Goal: Information Seeking & Learning: Learn about a topic

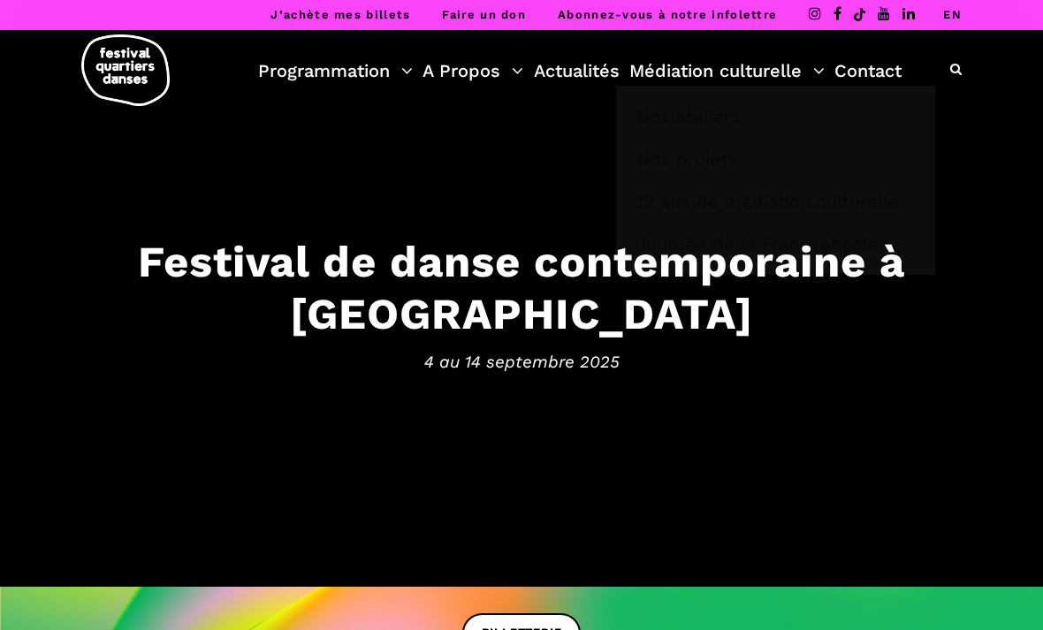
click at [811, 71] on link "Médiation culturelle" at bounding box center [726, 71] width 195 height 30
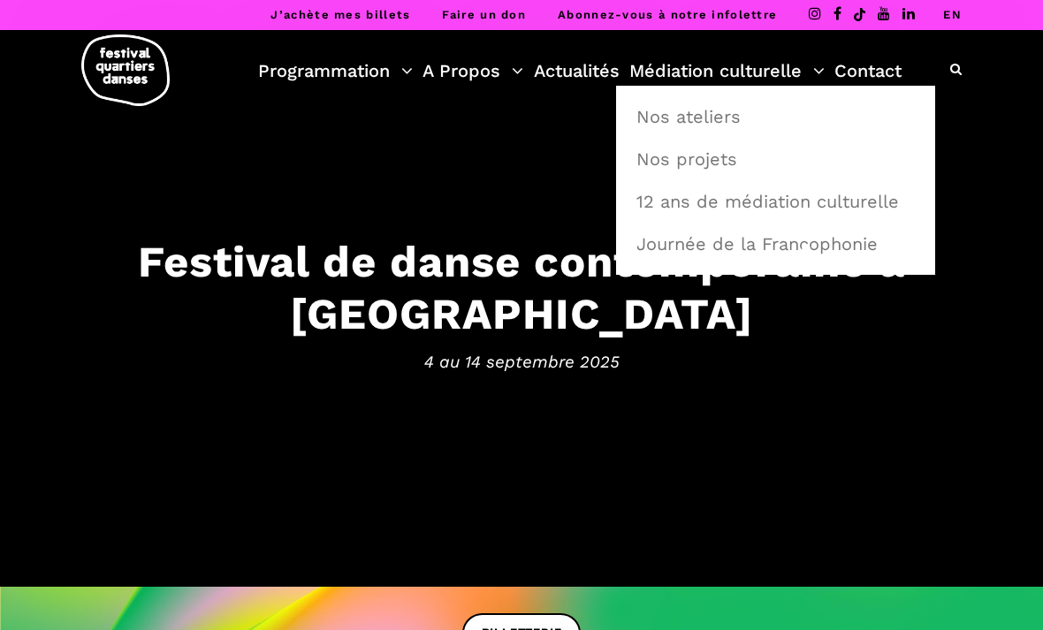
click at [716, 158] on link "Nos projets" at bounding box center [776, 159] width 300 height 41
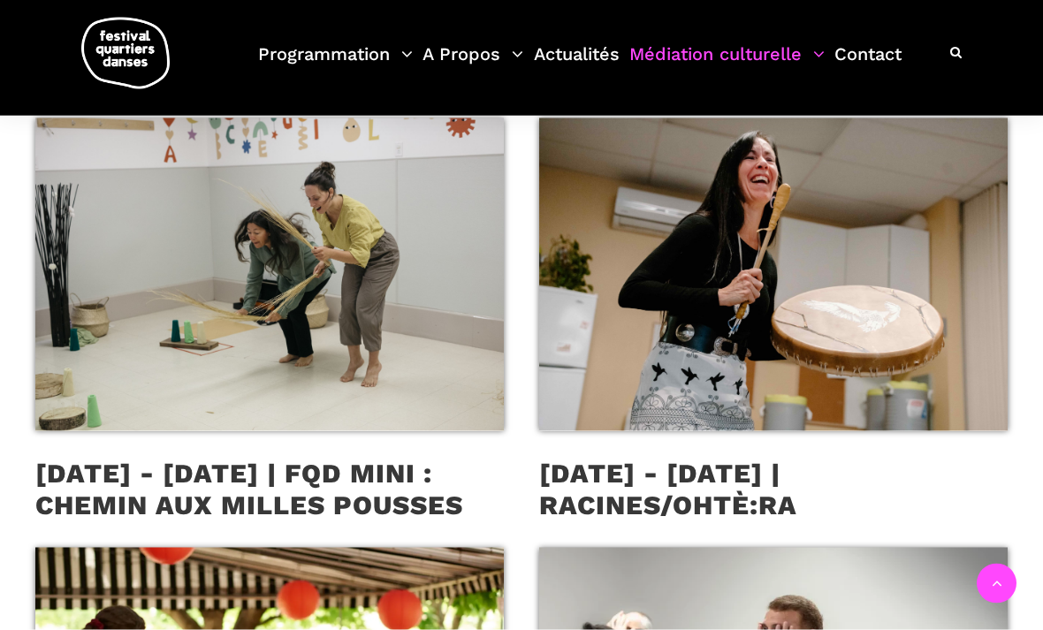
scroll to position [452, 0]
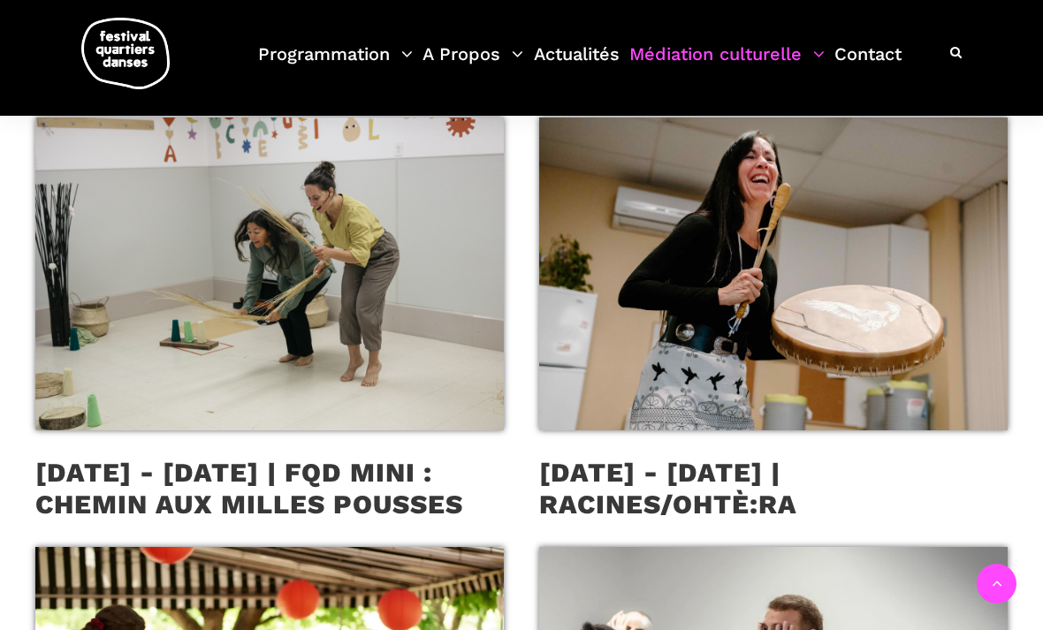
click at [452, 315] on span at bounding box center [269, 274] width 468 height 312
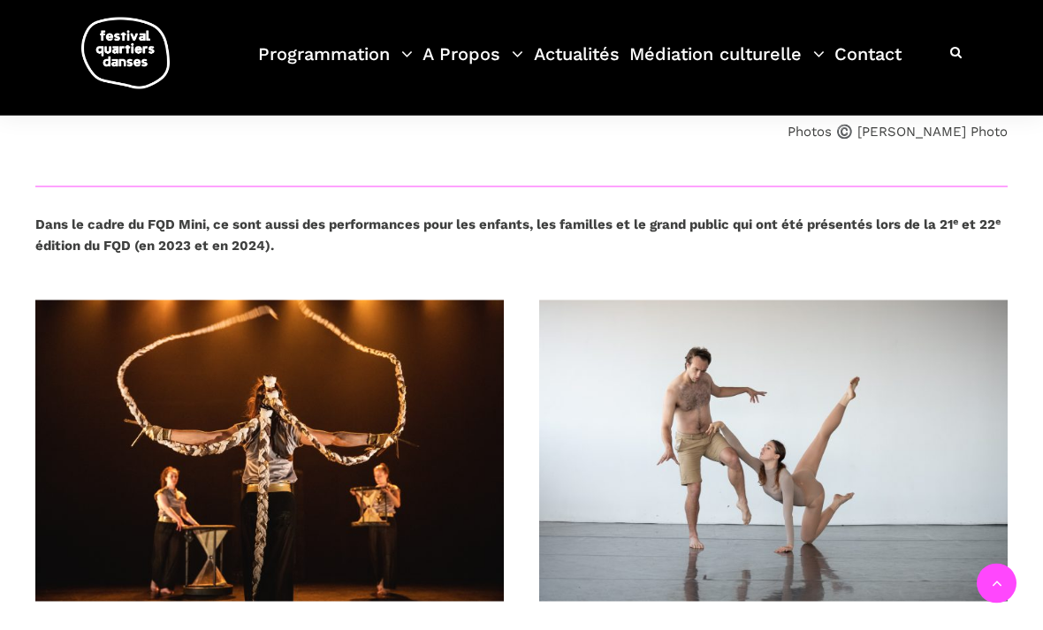
scroll to position [981, 0]
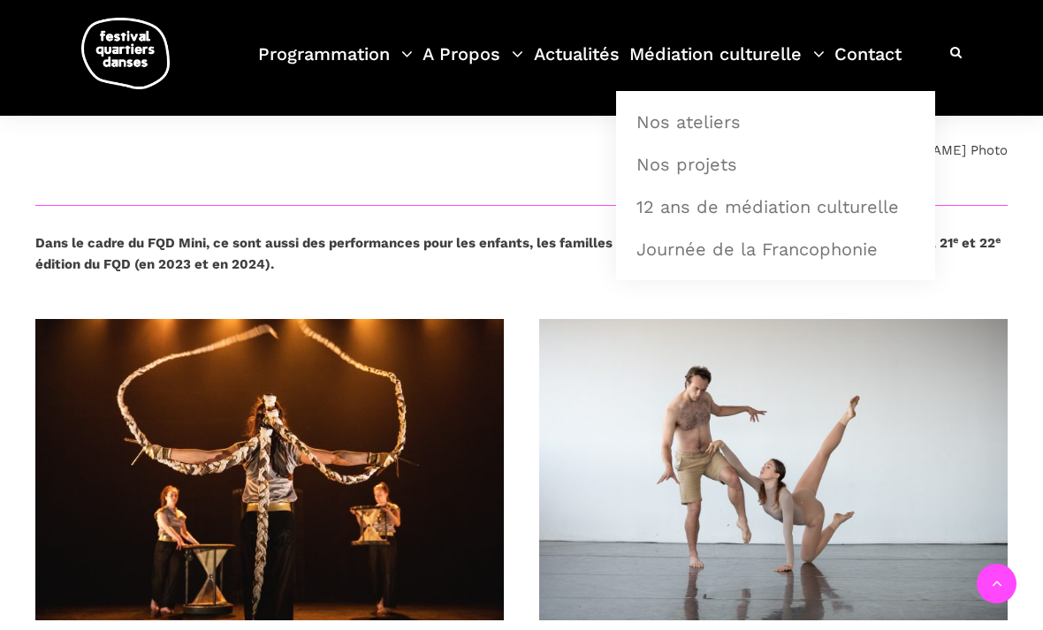
click at [795, 49] on link "Médiation culturelle" at bounding box center [726, 65] width 195 height 52
click at [704, 122] on link "Nos ateliers" at bounding box center [776, 122] width 300 height 41
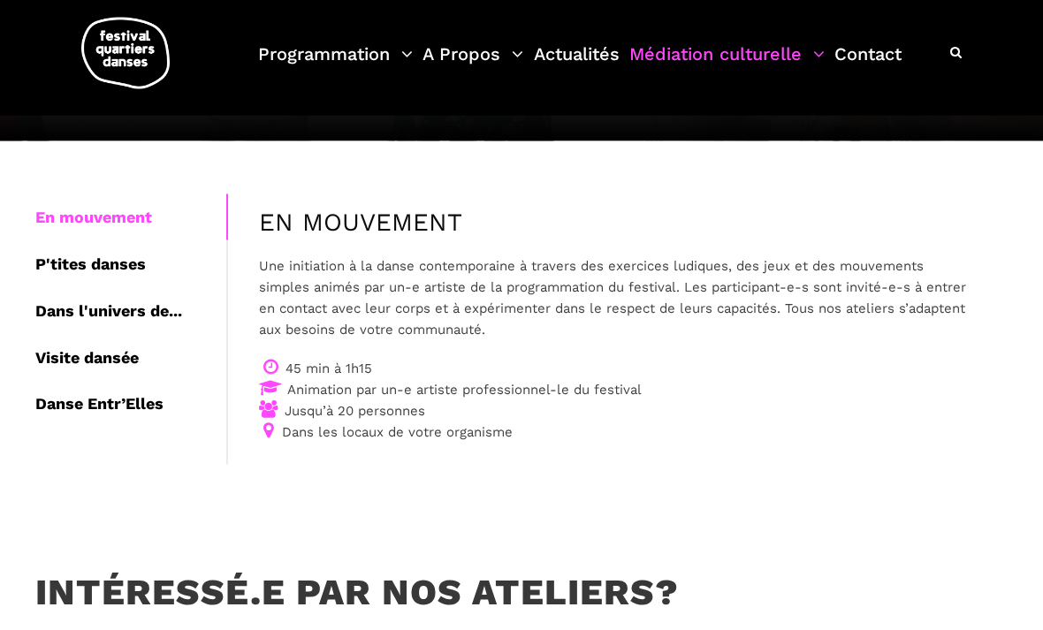
scroll to position [249, 0]
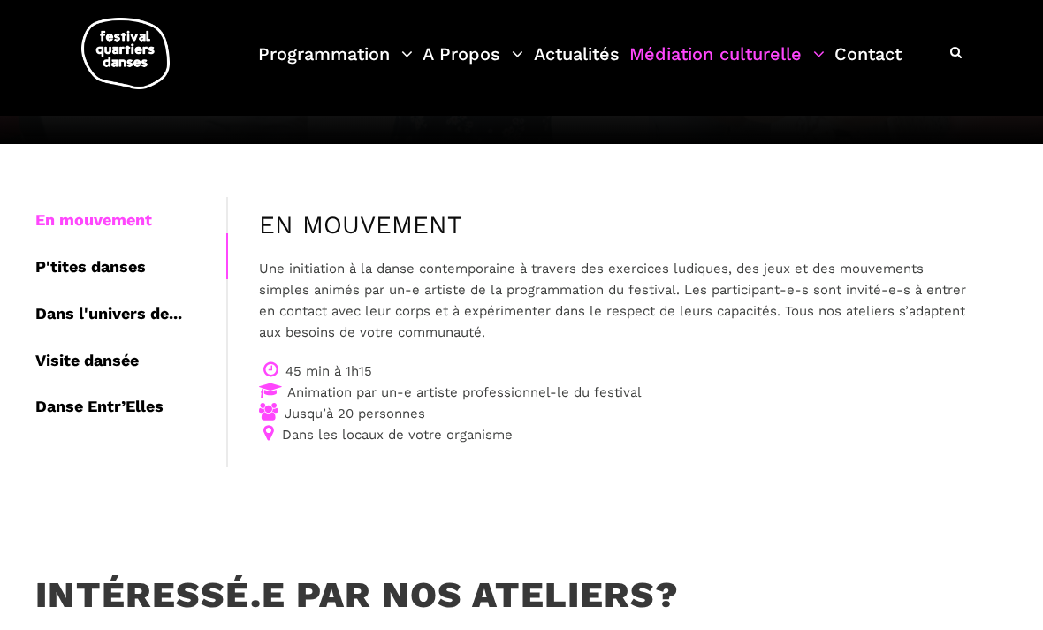
click at [92, 249] on div "P'tites danses" at bounding box center [130, 267] width 191 height 47
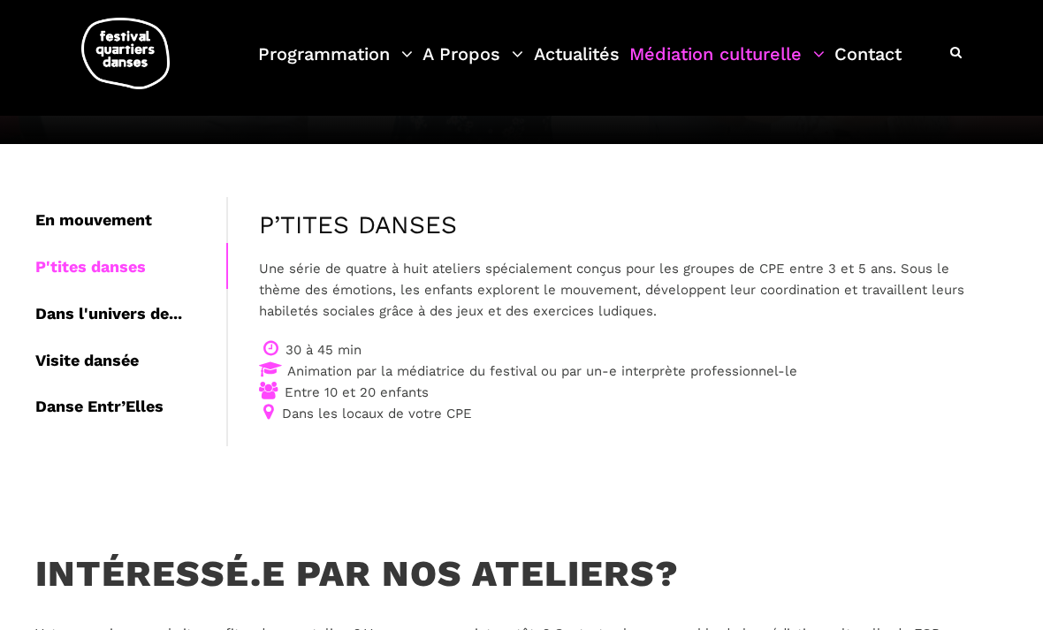
click at [142, 302] on div "Dans l'univers de..." at bounding box center [130, 314] width 191 height 47
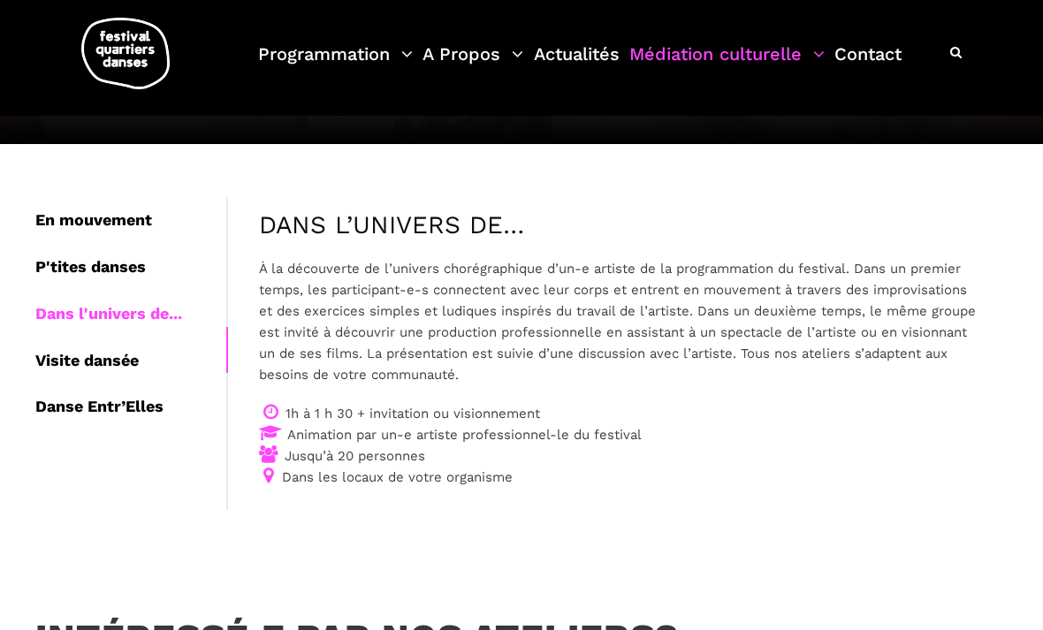
click at [132, 346] on div "Visite dansée" at bounding box center [130, 361] width 191 height 47
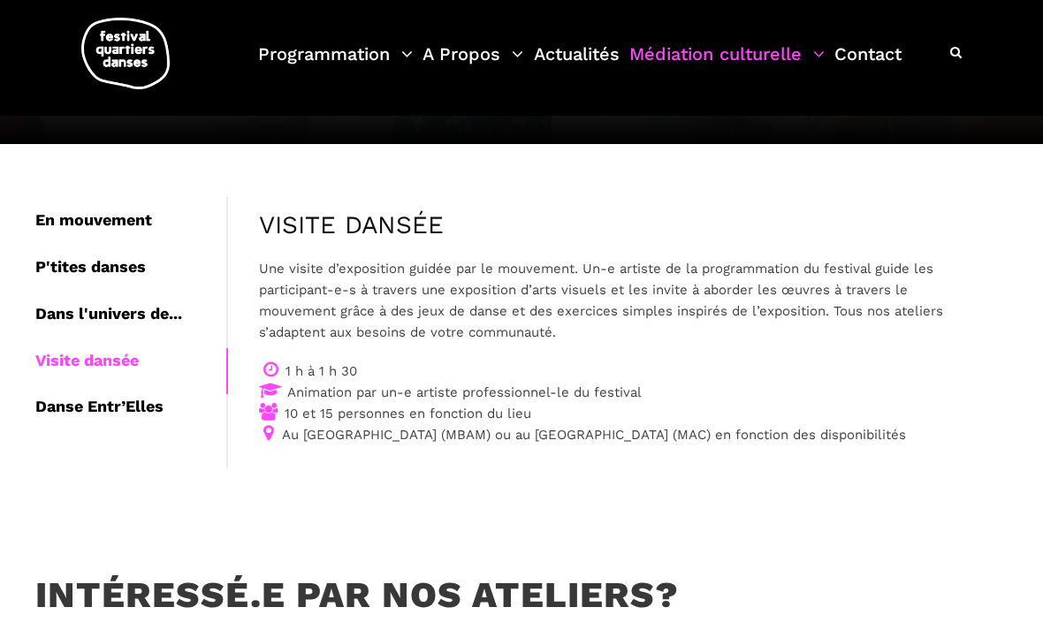
click at [149, 392] on div "Danse Entr’Elles" at bounding box center [130, 406] width 191 height 47
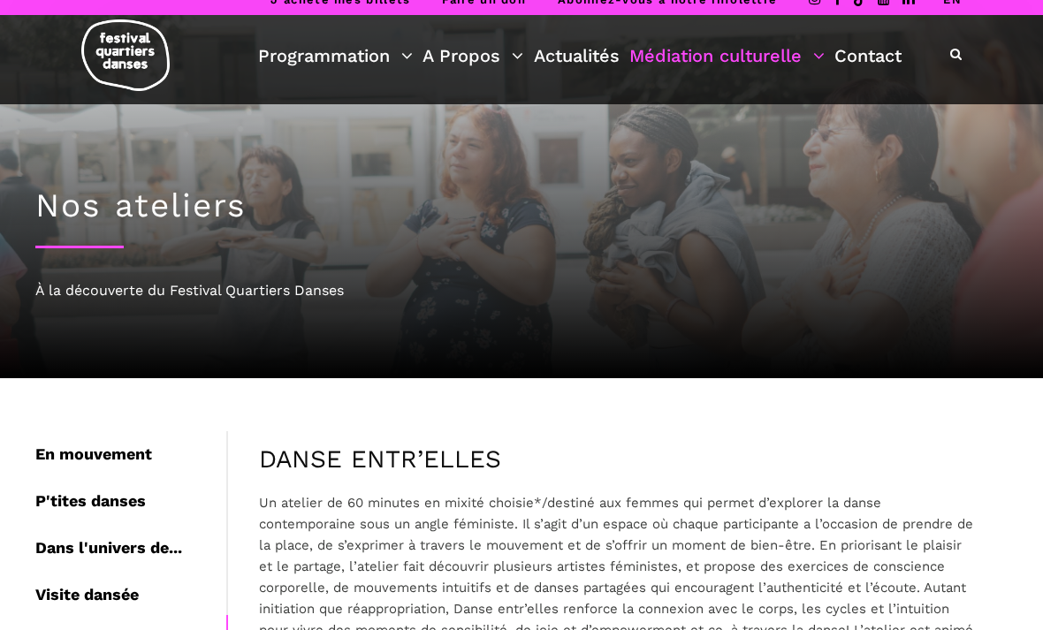
scroll to position [0, 0]
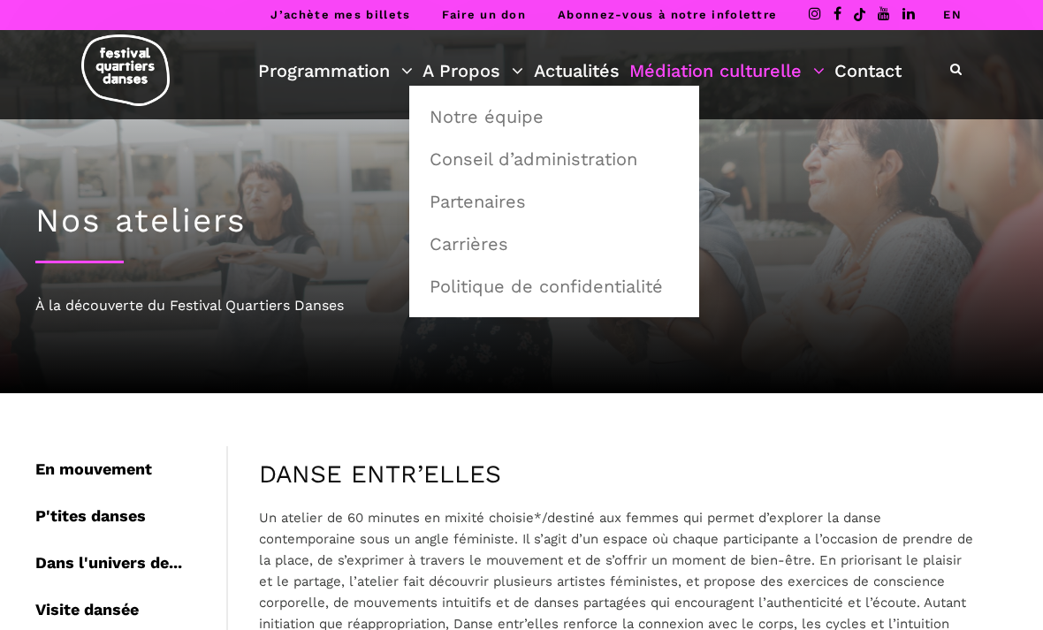
click at [538, 110] on link "Notre équipe" at bounding box center [554, 116] width 270 height 41
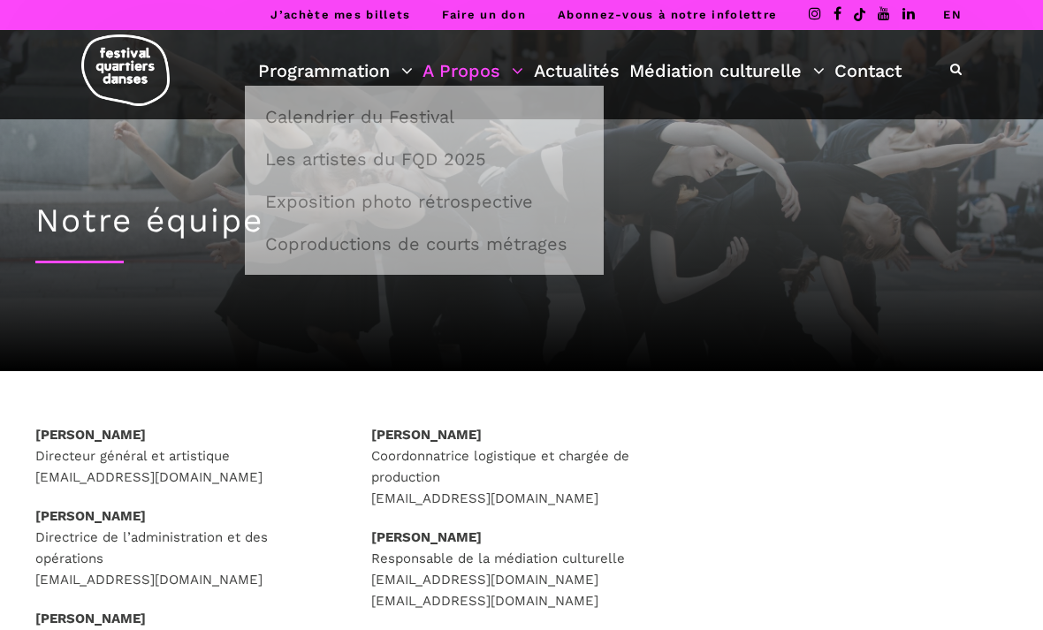
click at [394, 68] on link "Programmation" at bounding box center [335, 71] width 155 height 30
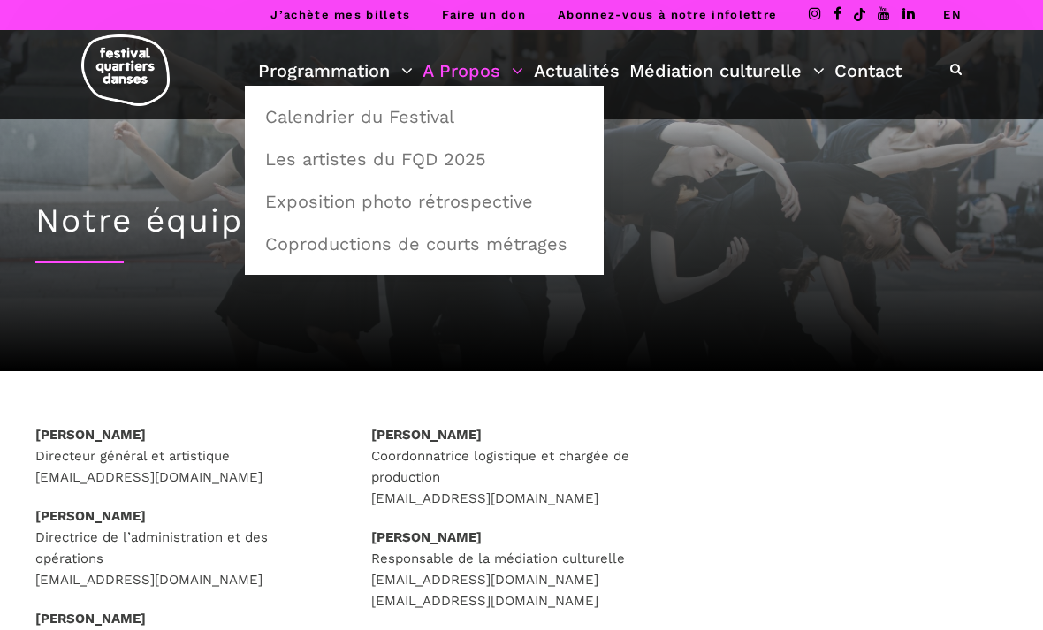
click at [528, 238] on link "Coproductions de courts métrages" at bounding box center [423, 244] width 339 height 41
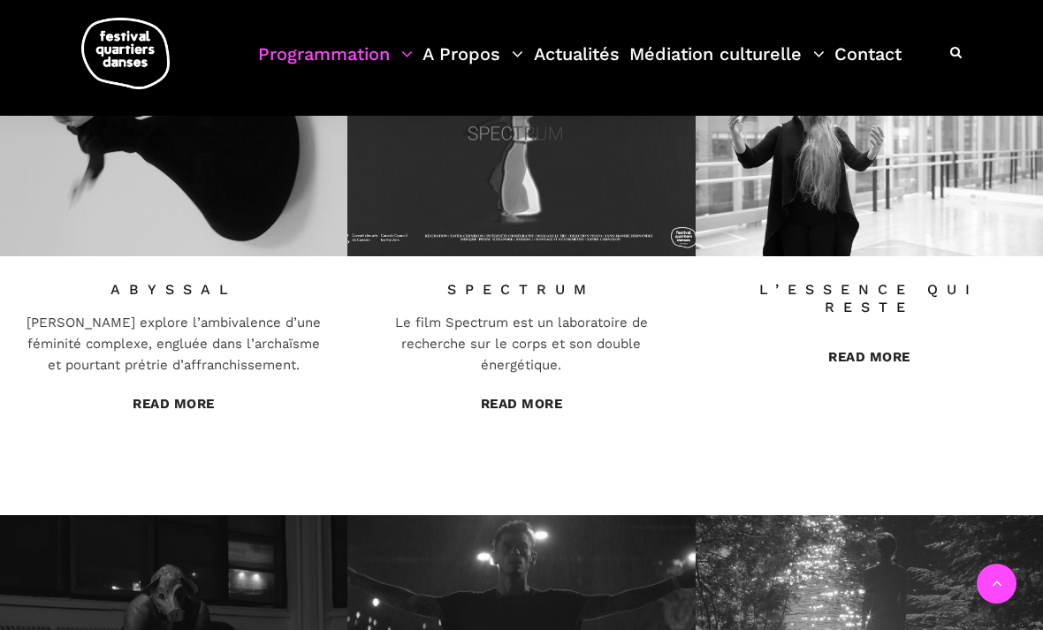
scroll to position [745, 0]
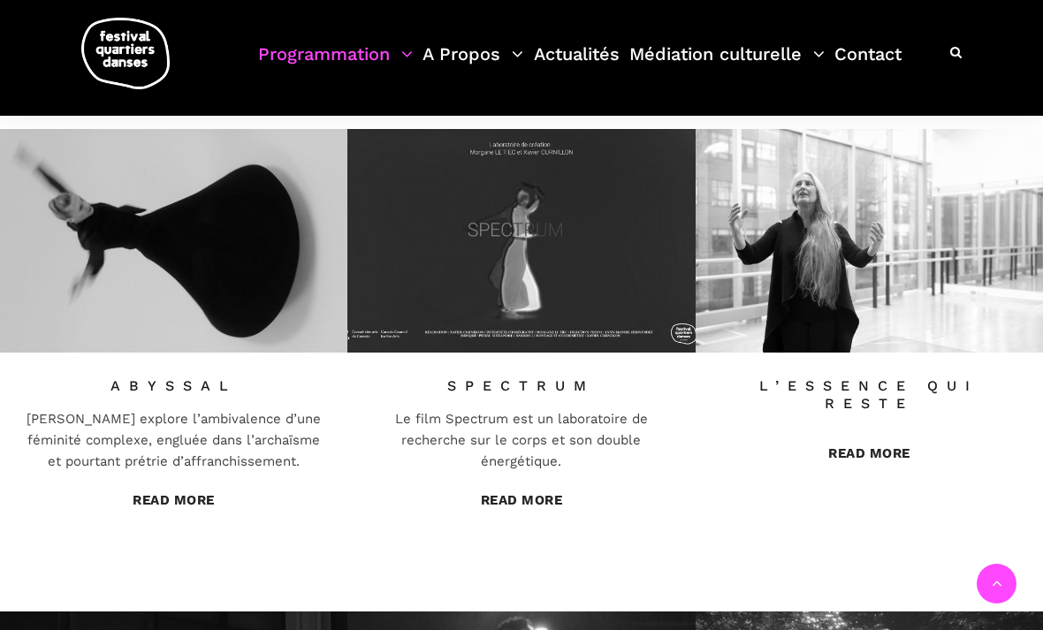
click at [238, 370] on span "ABYSSAL" at bounding box center [174, 378] width 294 height 16
click at [245, 231] on img at bounding box center [173, 241] width 347 height 224
click at [195, 497] on link "Read More" at bounding box center [174, 500] width 82 height 16
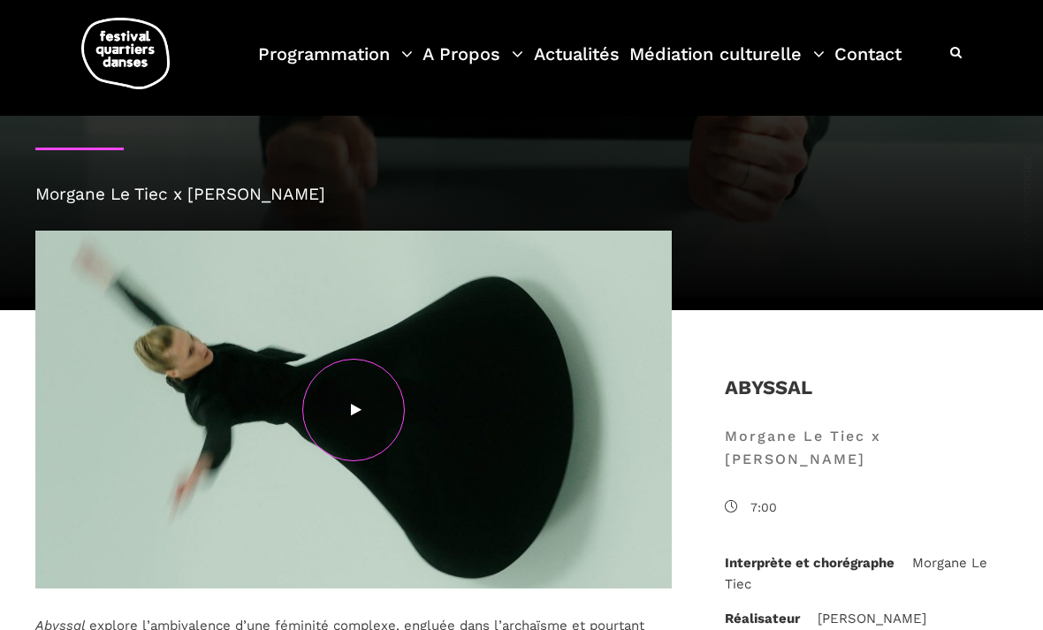
scroll to position [158, 0]
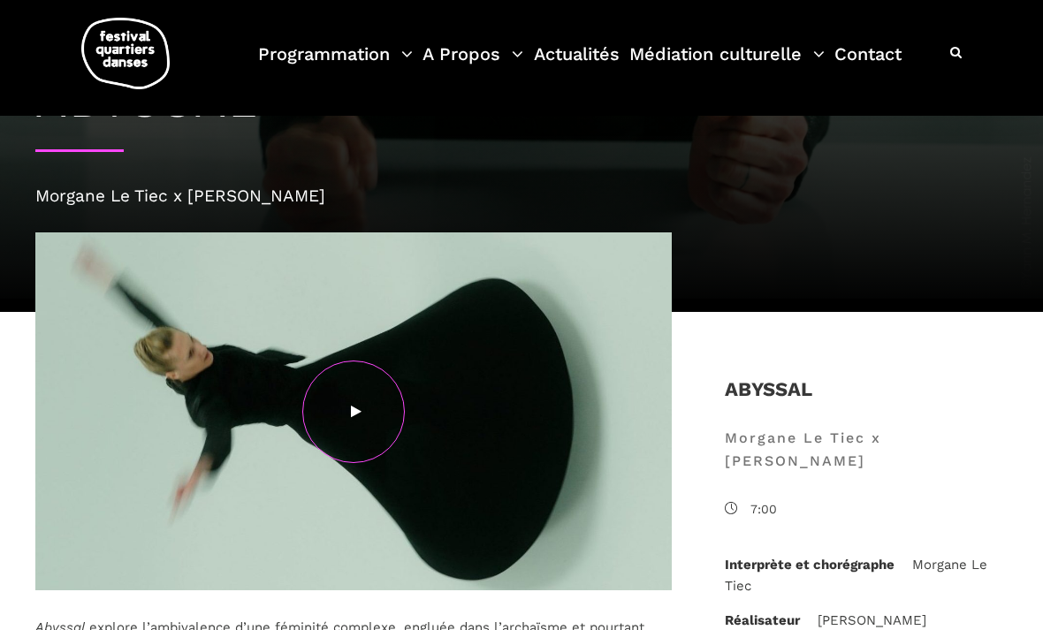
click at [350, 398] on div at bounding box center [353, 412] width 103 height 103
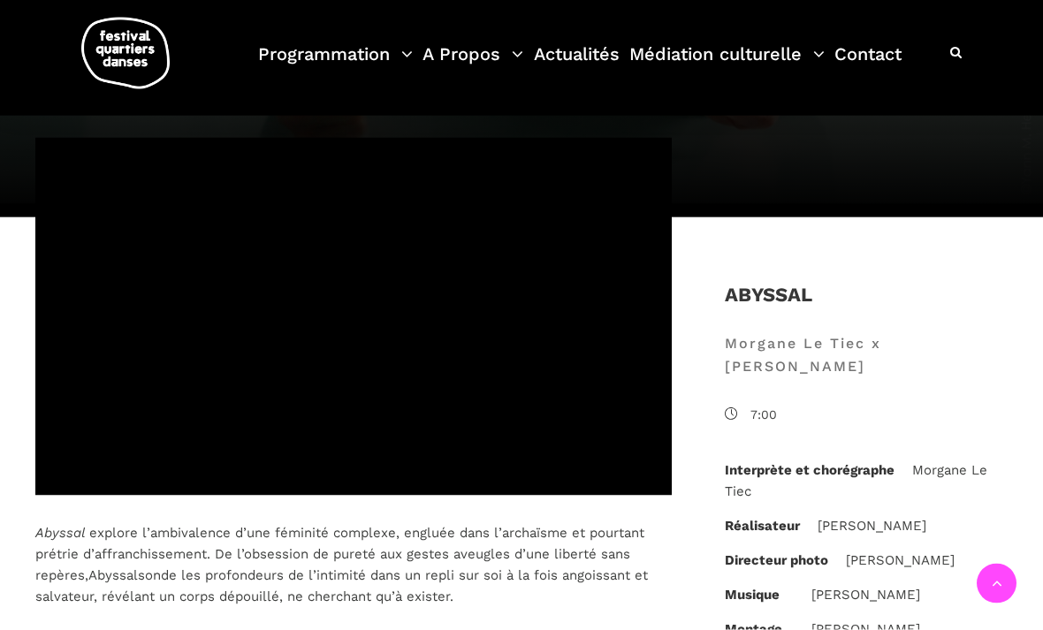
scroll to position [0, 0]
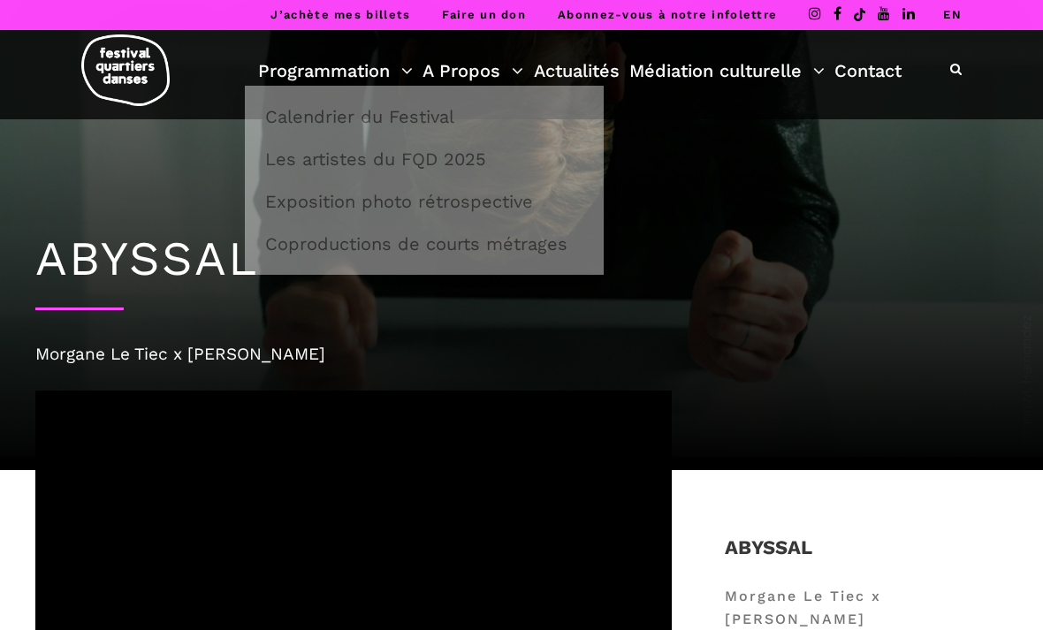
click at [372, 67] on link "Programmation" at bounding box center [335, 71] width 155 height 30
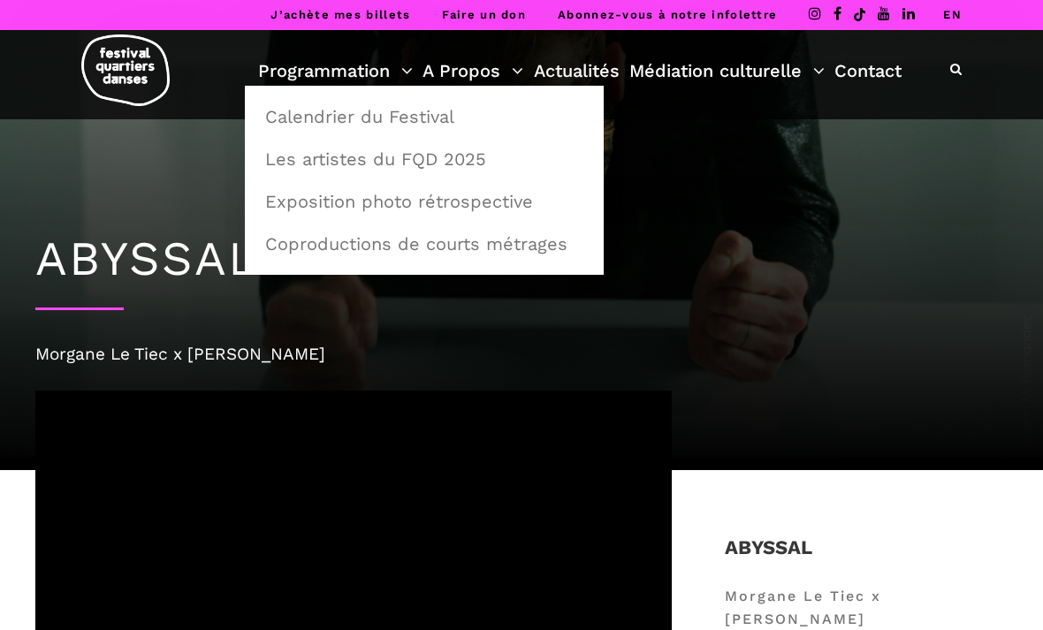
click at [475, 194] on link "Exposition photo rétrospective" at bounding box center [423, 201] width 339 height 41
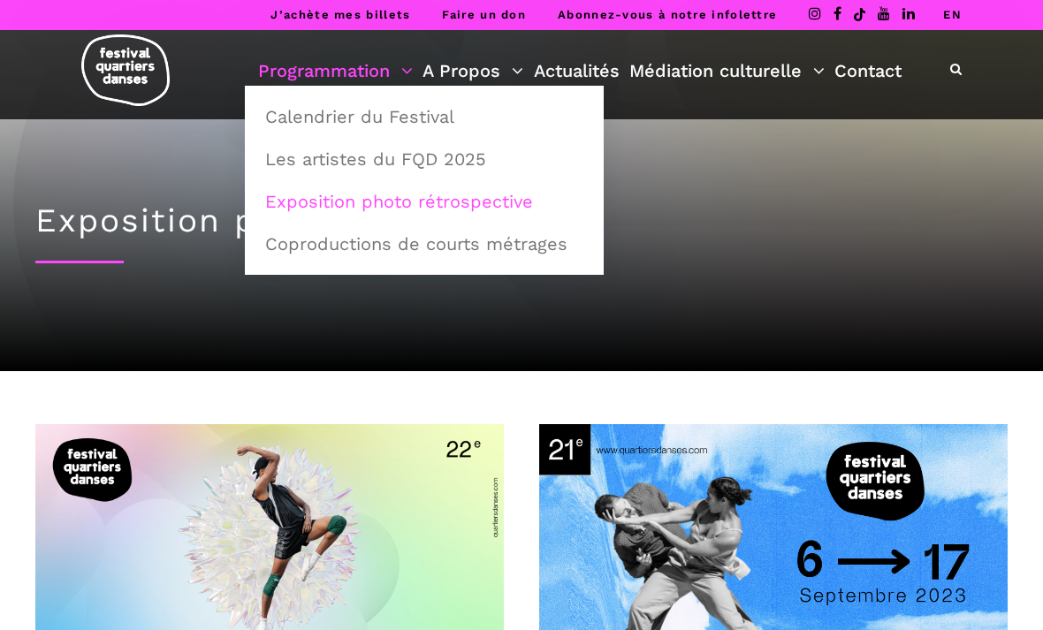
click at [395, 63] on link "Programmation" at bounding box center [335, 71] width 155 height 30
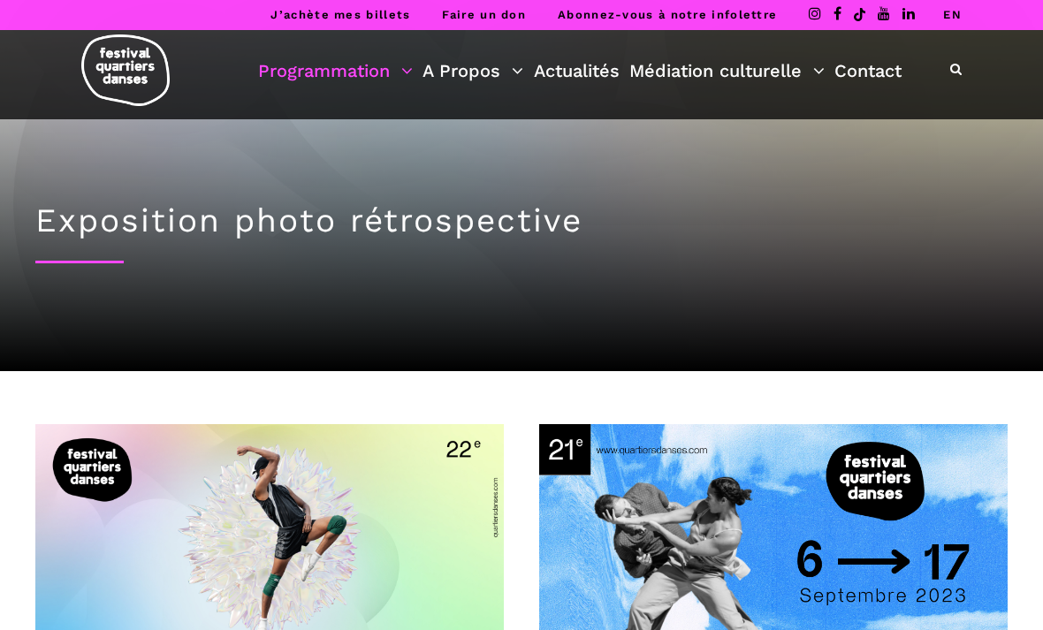
click at [475, 148] on div "Exposition photo rétrospective" at bounding box center [521, 244] width 1007 height 251
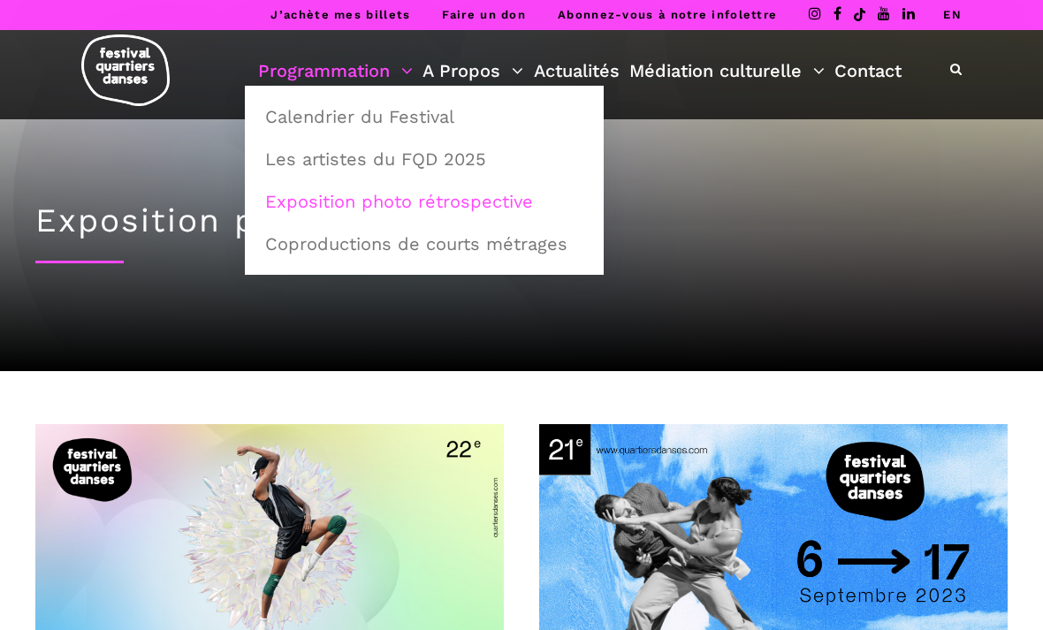
click at [404, 150] on link "Les artistes du FQD 2025" at bounding box center [423, 159] width 339 height 41
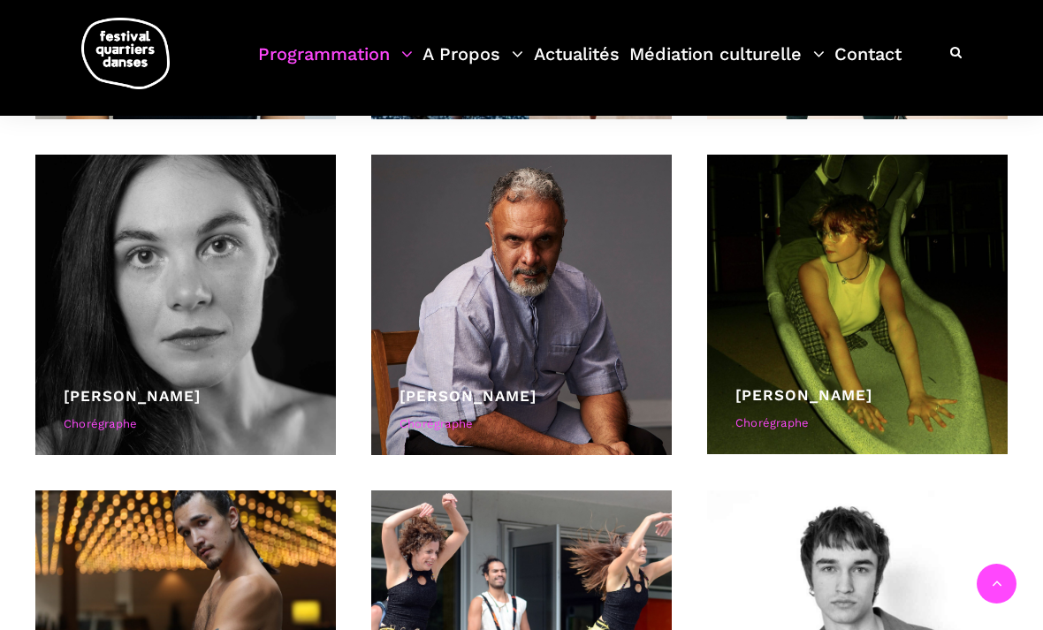
scroll to position [6229, 0]
